Goal: Task Accomplishment & Management: Manage account settings

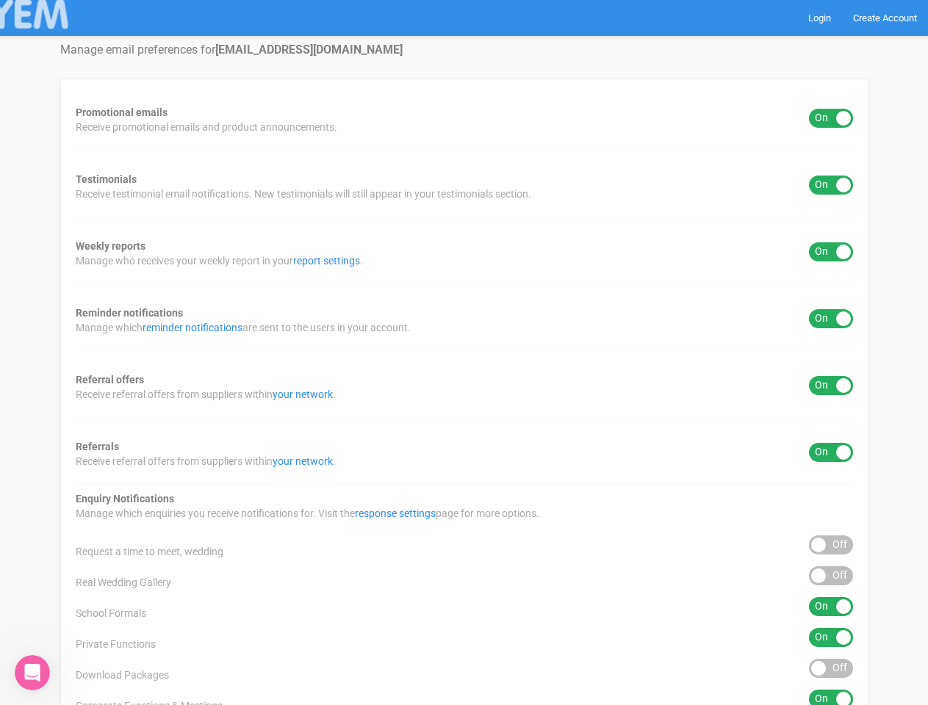
click at [464, 353] on div "Promotional emails ON OFF Receive promotional emails and product announcements.…" at bounding box center [464, 546] width 808 height 935
click at [831, 118] on div "ON OFF" at bounding box center [831, 118] width 44 height 19
click at [831, 185] on div "ON OFF" at bounding box center [831, 185] width 44 height 19
click at [831, 252] on div "ON OFF" at bounding box center [831, 251] width 44 height 19
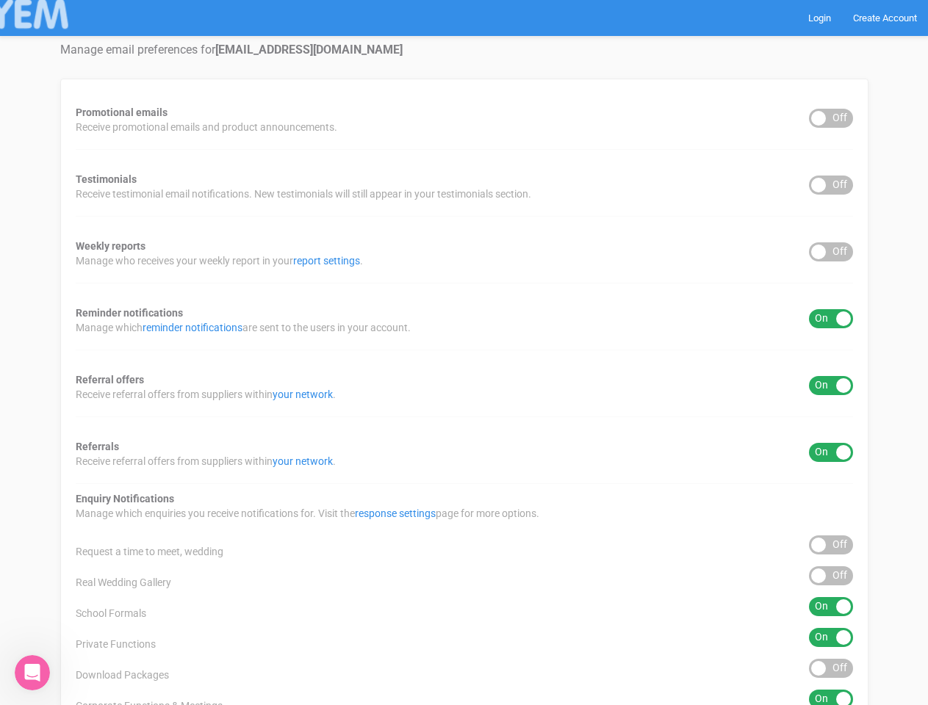
click at [831, 319] on div "ON OFF" at bounding box center [831, 318] width 44 height 19
click at [831, 386] on div "ON OFF" at bounding box center [831, 385] width 44 height 19
click at [831, 453] on div "ON OFF" at bounding box center [831, 452] width 44 height 19
click at [831, 545] on div "ON OFF" at bounding box center [831, 545] width 44 height 19
click at [831, 576] on div "ON OFF" at bounding box center [831, 576] width 44 height 19
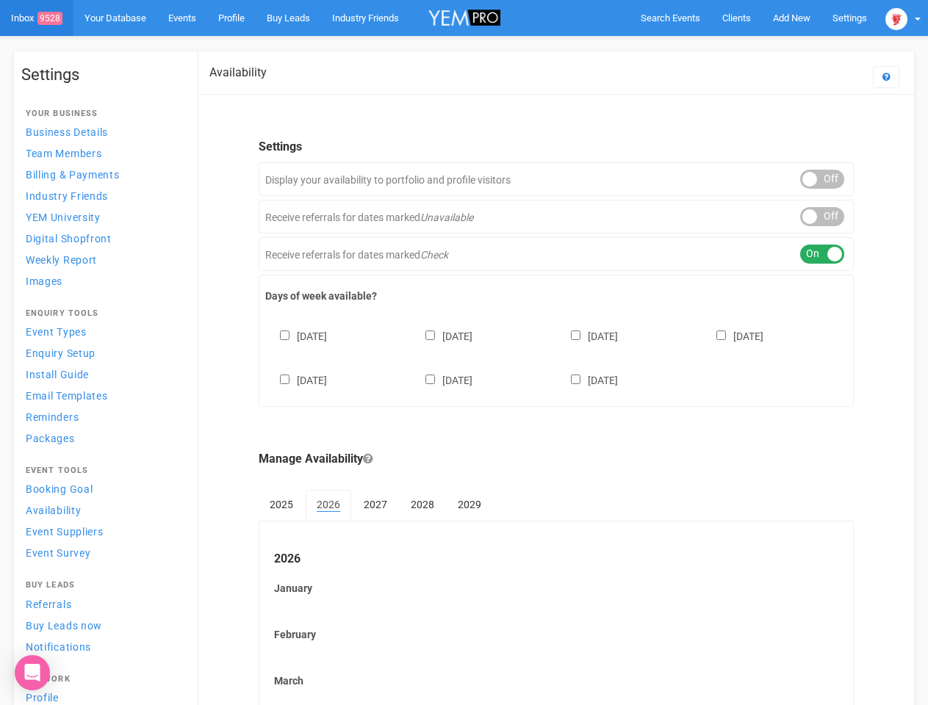
click at [464, 353] on div "[DATE] [DATE] [DATE] [DATE] [DATE] [DATE] [DATE]" at bounding box center [556, 351] width 582 height 88
click at [670, 18] on span "Search Events" at bounding box center [671, 17] width 60 height 11
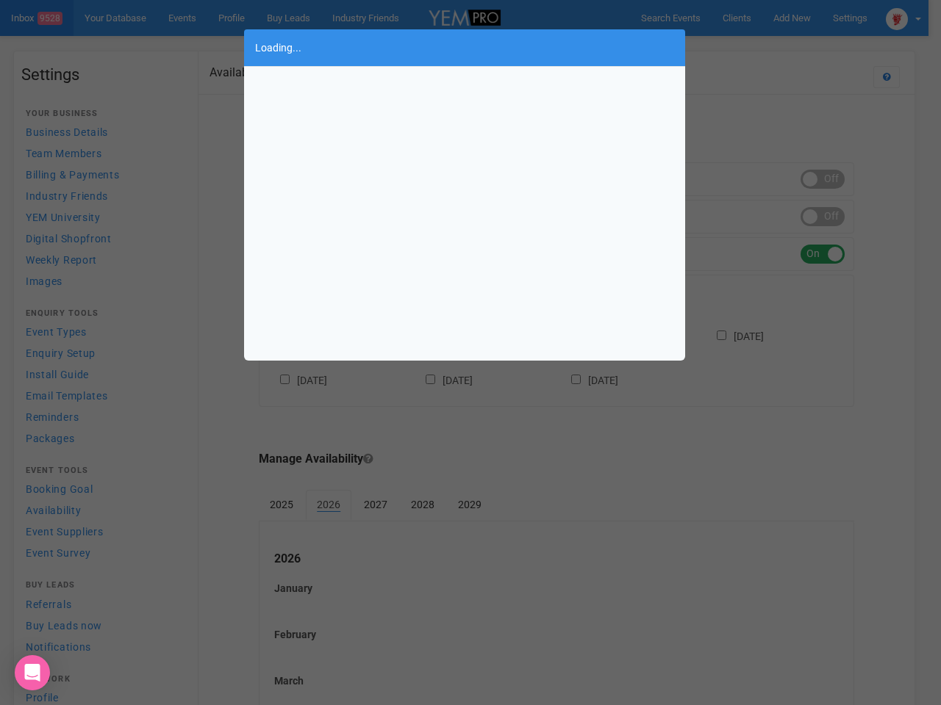
click at [791, 18] on div "Loading..." at bounding box center [470, 352] width 941 height 705
click at [758, 47] on div "Loading..." at bounding box center [470, 352] width 941 height 705
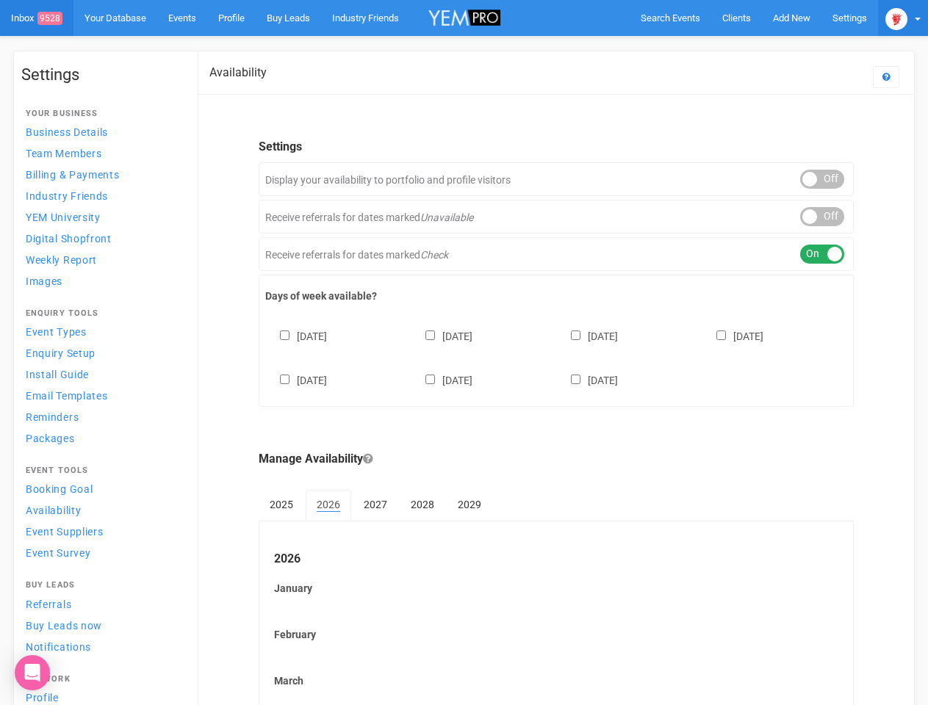
click at [903, 18] on img at bounding box center [896, 19] width 22 height 22
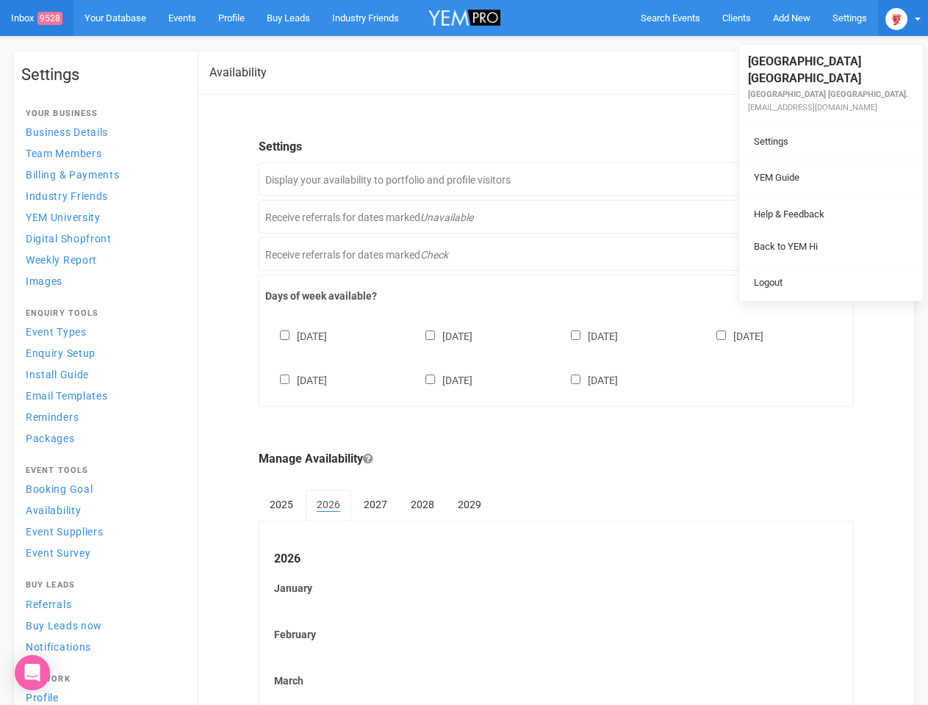
click at [822, 179] on div "ON OFF" at bounding box center [822, 179] width 44 height 19
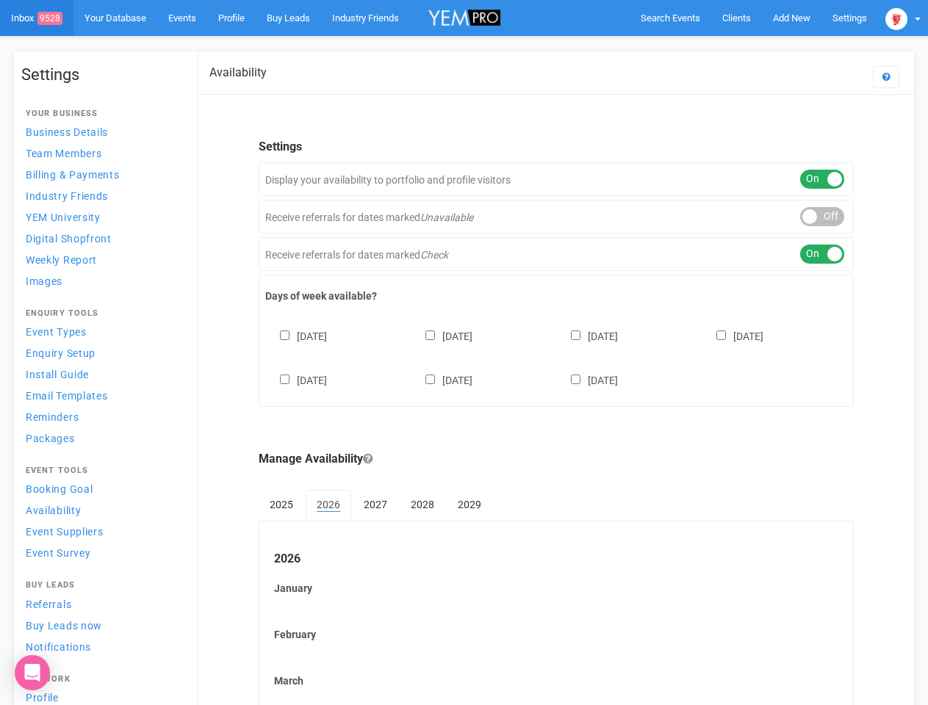
click at [822, 217] on div "ON OFF" at bounding box center [822, 216] width 44 height 19
click at [822, 254] on div "ON OFF" at bounding box center [822, 254] width 44 height 19
click at [556, 356] on div "Sunday Monday Tuesday Wednesday Thursday Friday Saturday" at bounding box center [556, 351] width 582 height 88
click at [464, 353] on div "[DATE] [DATE] [DATE] [DATE] [DATE] [DATE] [DATE]" at bounding box center [556, 351] width 582 height 88
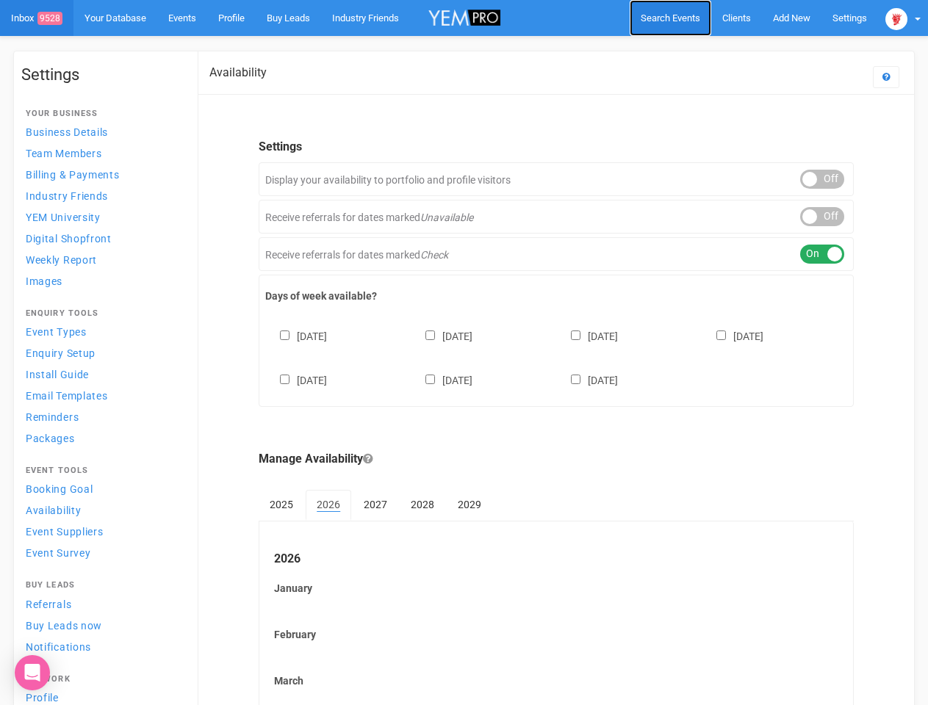
click at [670, 18] on span "Search Events" at bounding box center [671, 17] width 60 height 11
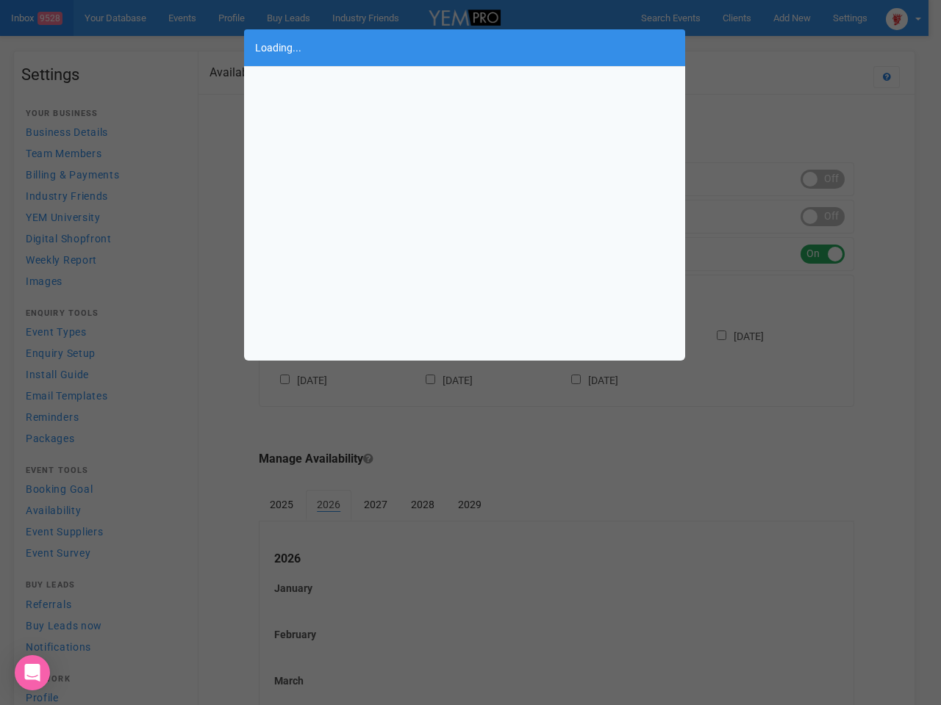
click at [791, 18] on div "Loading..." at bounding box center [470, 352] width 941 height 705
click at [758, 47] on div "Loading..." at bounding box center [470, 352] width 941 height 705
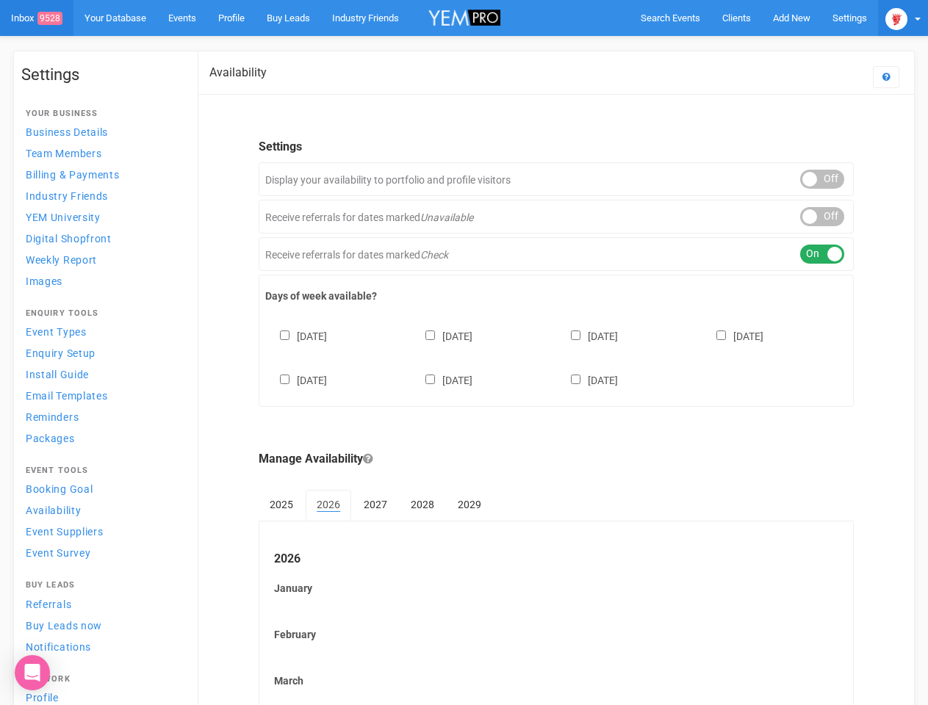
click at [903, 18] on img at bounding box center [896, 19] width 22 height 22
click at [822, 179] on div "ON OFF" at bounding box center [822, 179] width 44 height 19
click at [822, 217] on div "ON OFF" at bounding box center [822, 216] width 44 height 19
click at [822, 254] on div "ON OFF" at bounding box center [822, 254] width 44 height 19
click at [556, 356] on div "[DATE] [DATE] [DATE] [DATE] [DATE] [DATE] [DATE]" at bounding box center [556, 351] width 582 height 88
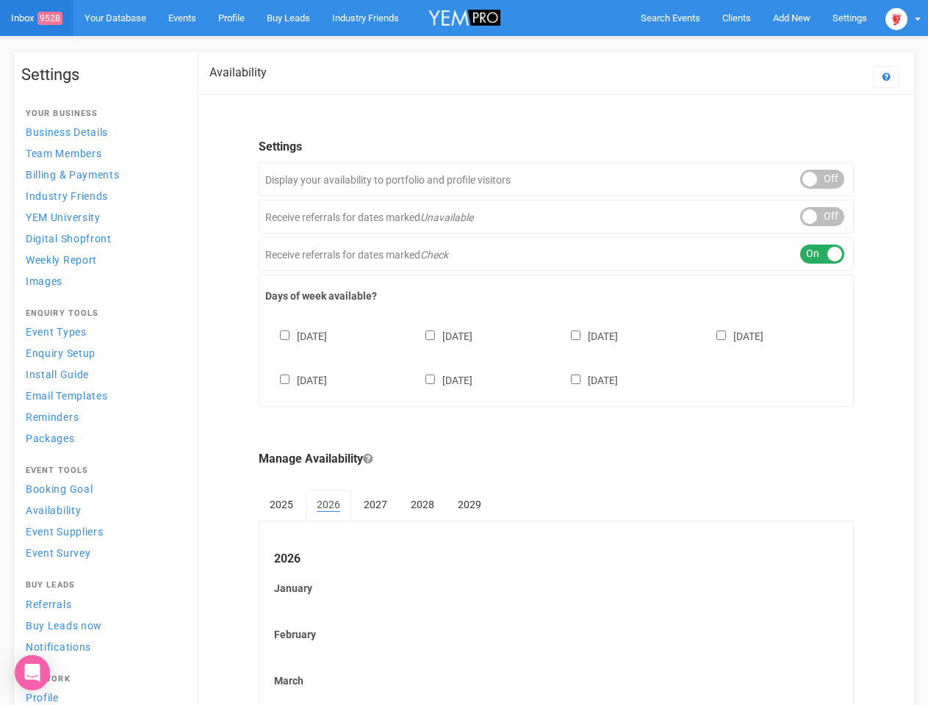
click at [464, 353] on div "Sunday Monday Tuesday Wednesday Thursday Friday Saturday" at bounding box center [556, 351] width 582 height 88
click at [670, 18] on span "Search Events" at bounding box center [671, 17] width 60 height 11
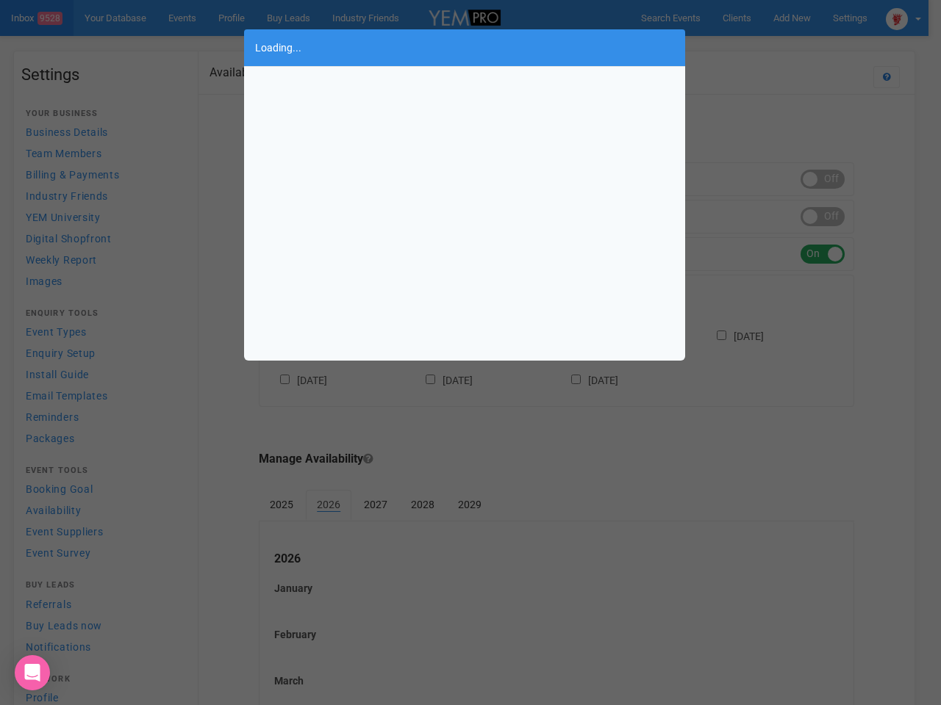
click at [791, 18] on div "Loading..." at bounding box center [470, 352] width 941 height 705
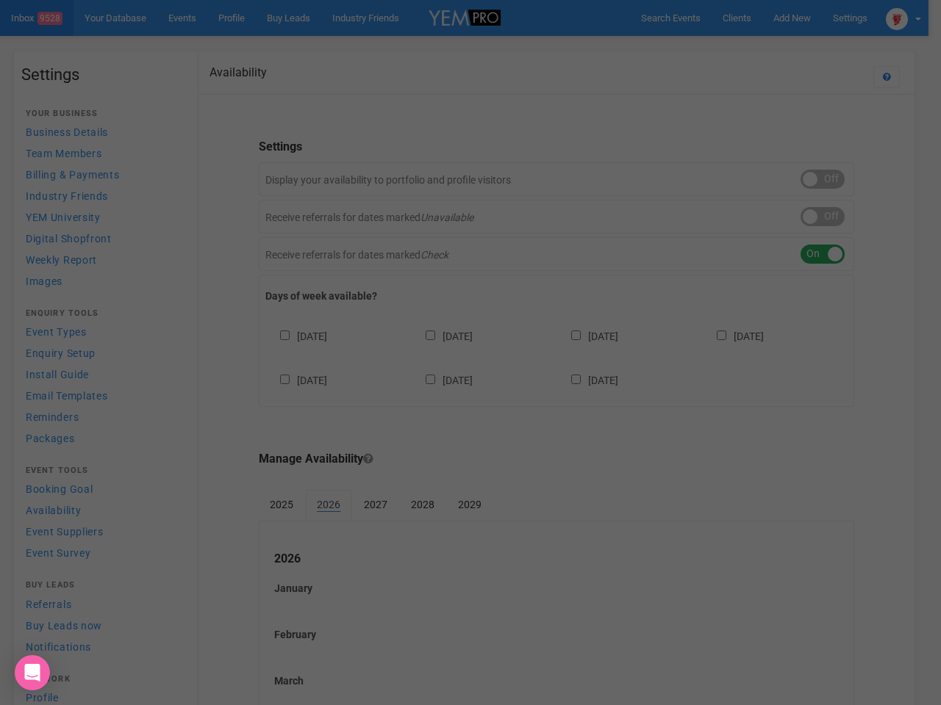
click at [758, 47] on div "Loading..." at bounding box center [470, 352] width 941 height 705
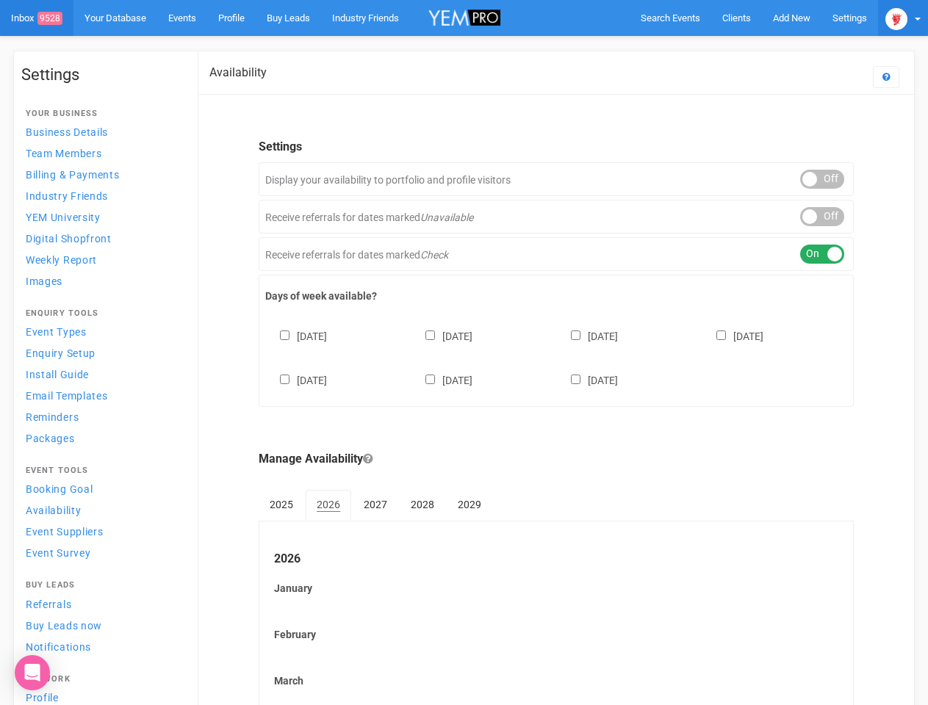
click at [903, 18] on img at bounding box center [896, 19] width 22 height 22
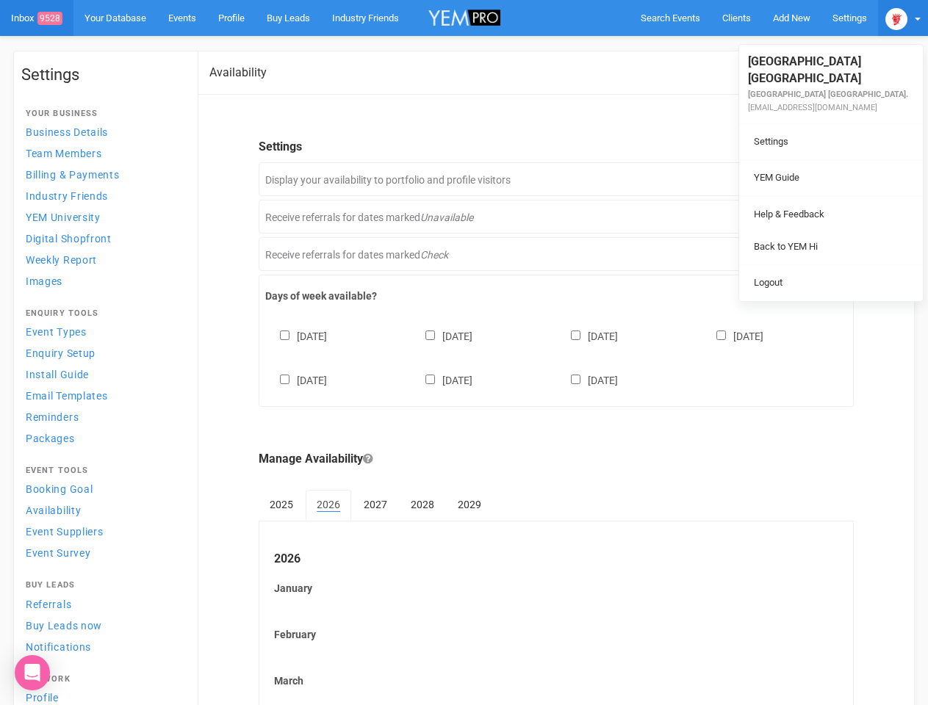
click at [822, 179] on div "ON OFF" at bounding box center [822, 179] width 44 height 19
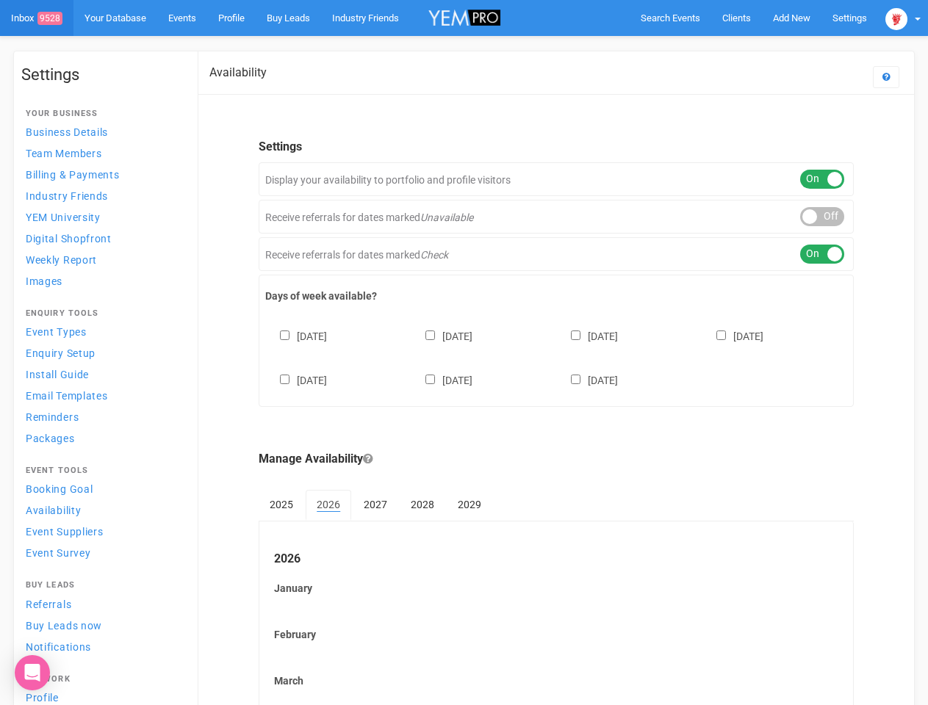
click at [822, 217] on div "ON OFF" at bounding box center [822, 216] width 44 height 19
click at [822, 254] on div "ON OFF" at bounding box center [822, 254] width 44 height 19
click at [556, 356] on div "Sunday Monday Tuesday Wednesday Thursday Friday Saturday" at bounding box center [556, 351] width 582 height 88
